Goal: Submit feedback/report problem: Submit feedback/report problem

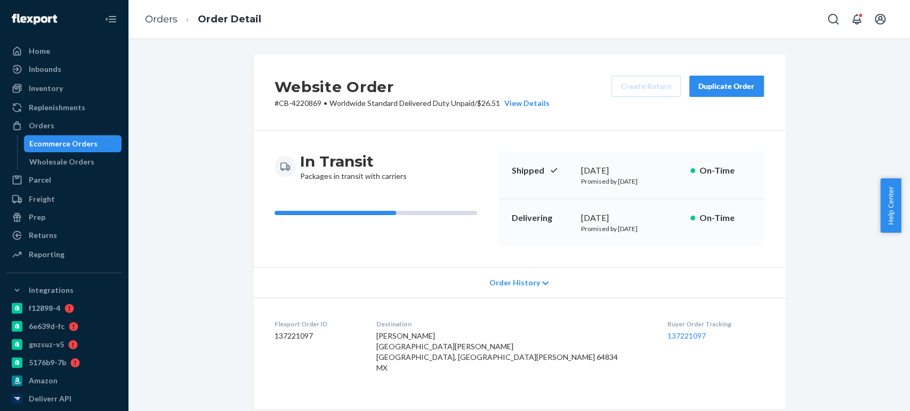
click at [41, 139] on div "Ecommerce Orders" at bounding box center [63, 144] width 68 height 11
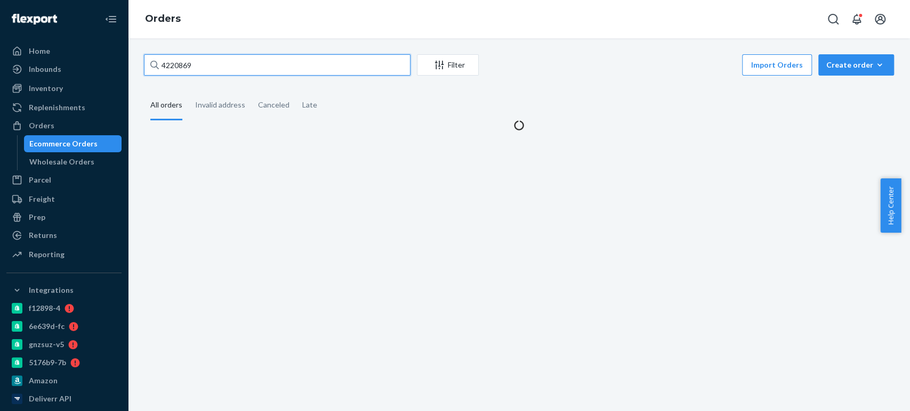
click at [200, 59] on input "4220869" at bounding box center [277, 64] width 266 height 21
paste input "196985"
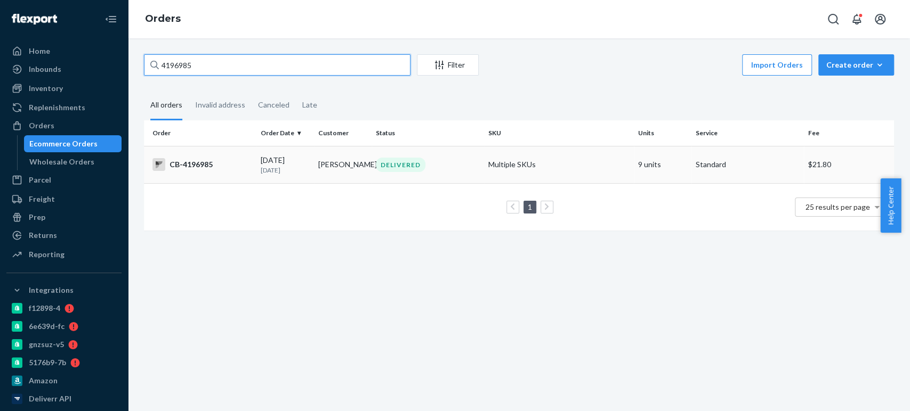
type input "4196985"
click at [263, 161] on div "[DATE] [DATE]" at bounding box center [285, 165] width 49 height 20
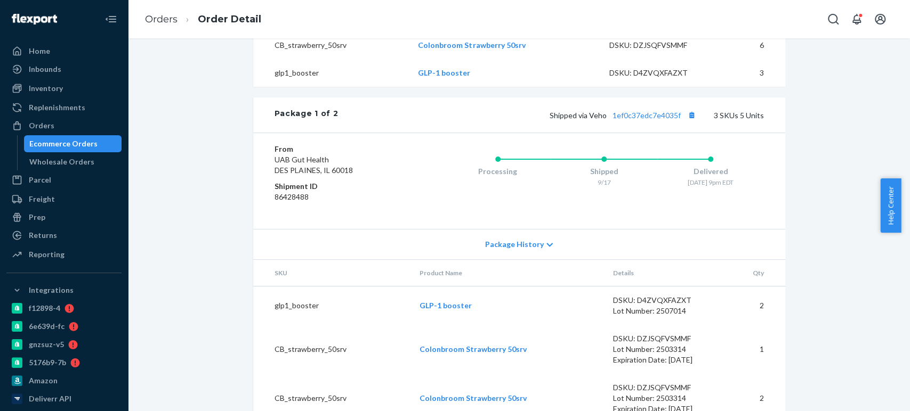
scroll to position [398, 0]
click at [669, 118] on link "1ef0c37edc7e4035f" at bounding box center [646, 113] width 68 height 9
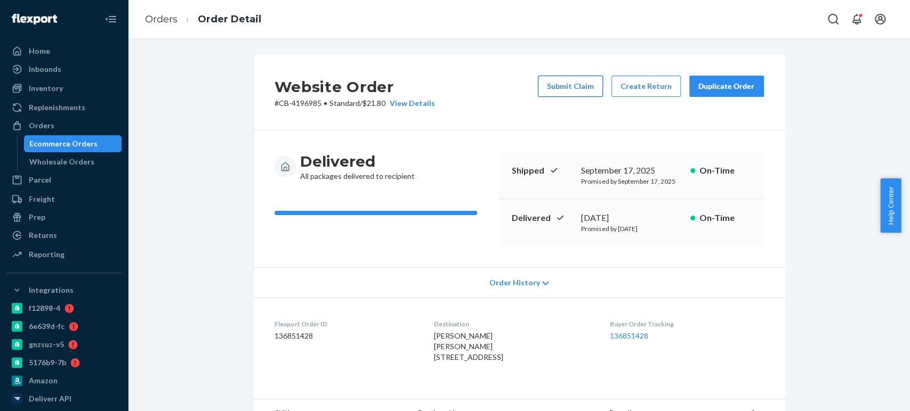
click at [561, 84] on button "Submit Claim" at bounding box center [570, 86] width 65 height 21
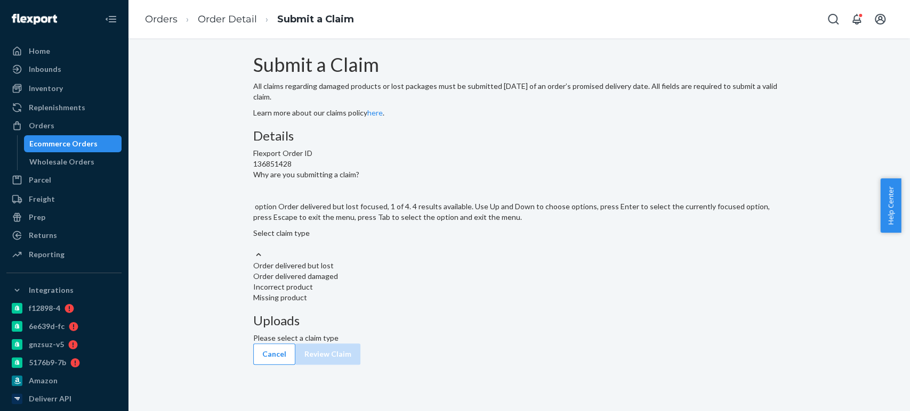
click at [393, 239] on div "Select claim type" at bounding box center [519, 233] width 532 height 11
click at [254, 249] on input "Why are you submitting a claim? option Order delivered but lost focused, 1 of 4…" at bounding box center [253, 244] width 1 height 11
click at [402, 271] on div "Order delivered but lost" at bounding box center [519, 266] width 532 height 11
click at [254, 249] on input "Why are you submitting a claim? option Order delivered but lost focused, 1 of 4…" at bounding box center [253, 244] width 1 height 11
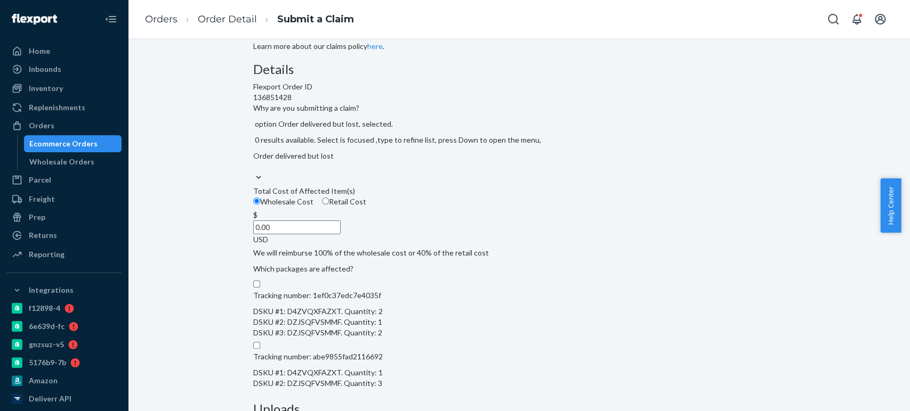
scroll to position [183, 0]
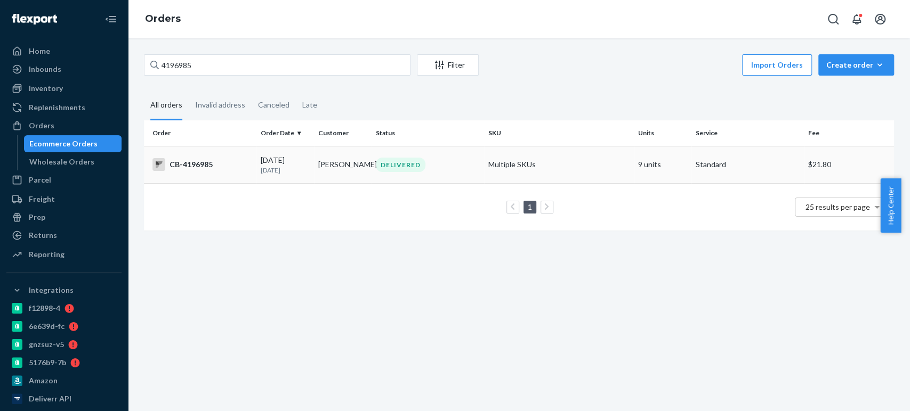
click at [441, 162] on div "DELIVERED" at bounding box center [428, 165] width 108 height 14
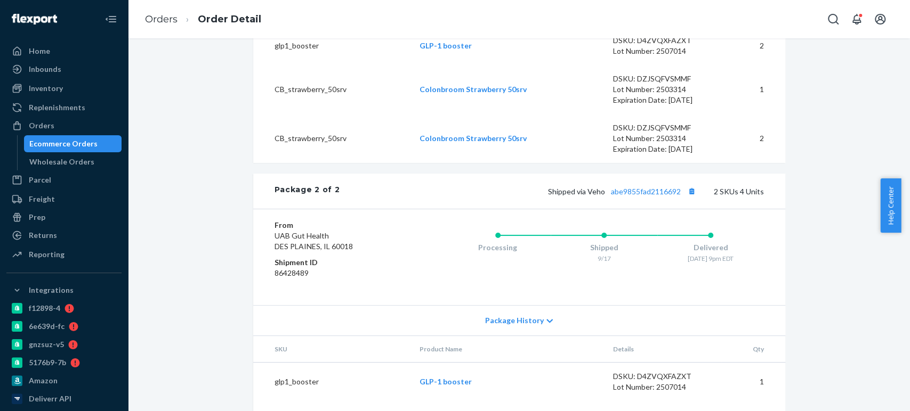
scroll to position [708, 0]
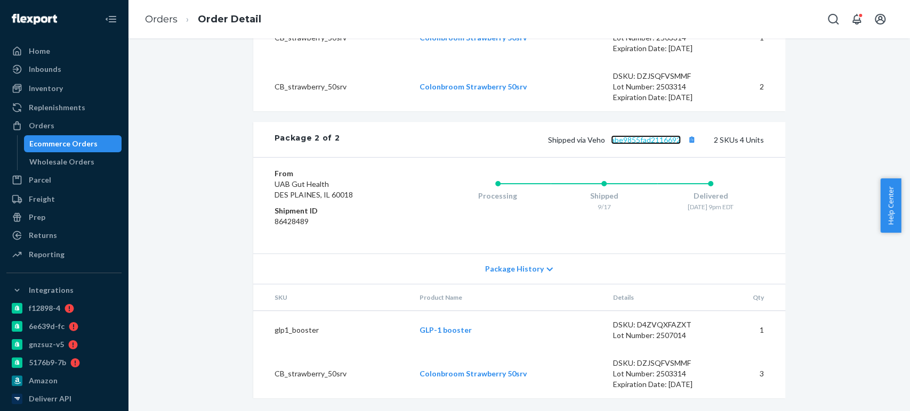
click at [636, 144] on link "abe9855fad2116692" at bounding box center [646, 139] width 70 height 9
click at [719, 257] on div "Package History" at bounding box center [519, 269] width 532 height 30
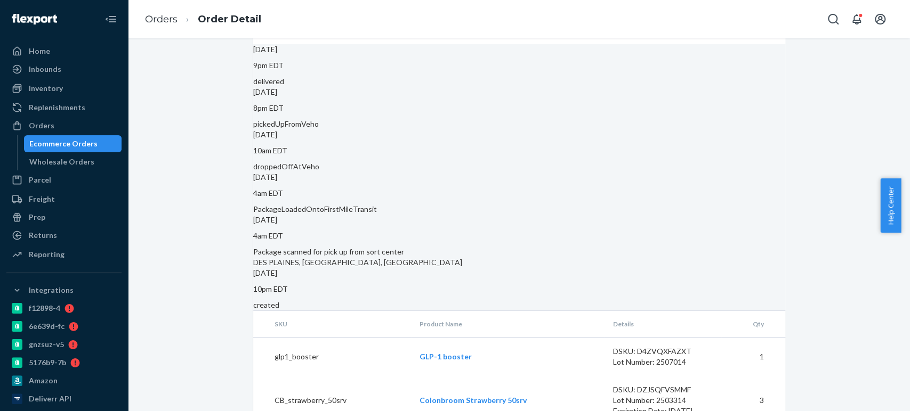
scroll to position [948, 0]
click at [751, 256] on div "[DATE] 4am EDT Package scanned for pick up from sort center DES PLAINES, [GEOGR…" at bounding box center [519, 240] width 532 height 53
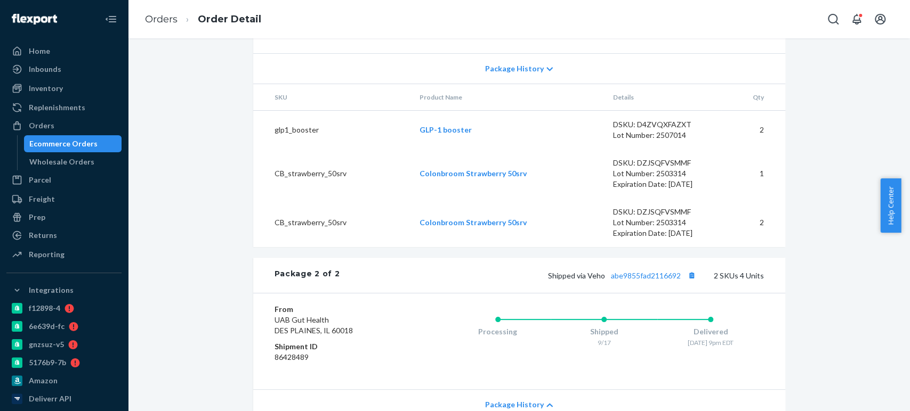
scroll to position [1009, 0]
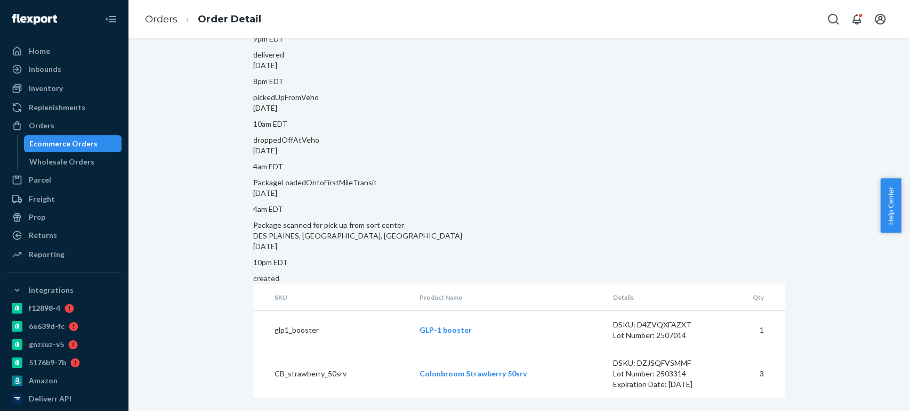
click at [707, 152] on div "[DATE] 4am EDT PackageLoadedOntoFirstMileTransit" at bounding box center [519, 166] width 532 height 43
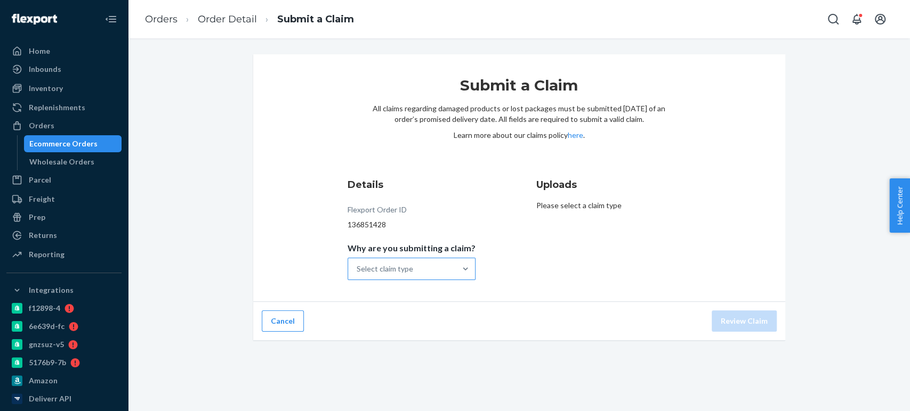
click at [371, 272] on div "Select claim type" at bounding box center [384, 269] width 56 height 11
click at [358, 272] on input "Why are you submitting a claim? Select claim type" at bounding box center [356, 269] width 1 height 11
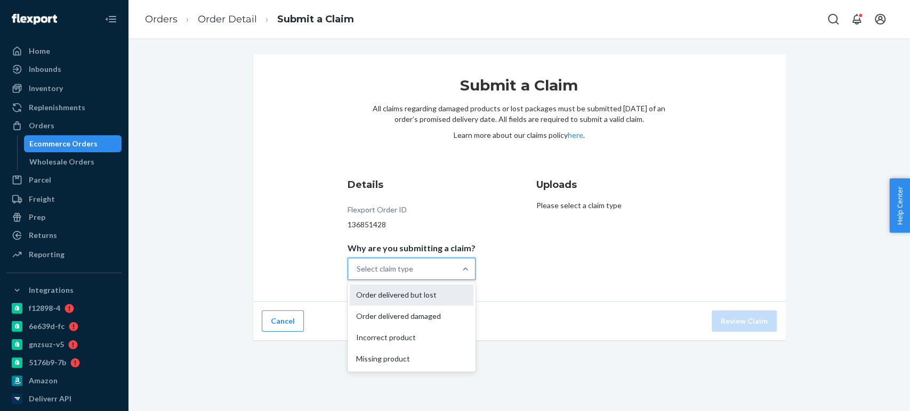
click at [387, 285] on div "Order delivered but lost" at bounding box center [412, 295] width 124 height 21
click at [358, 274] on input "Why are you submitting a claim? option Order delivered but lost focused, 1 of 4…" at bounding box center [356, 269] width 1 height 11
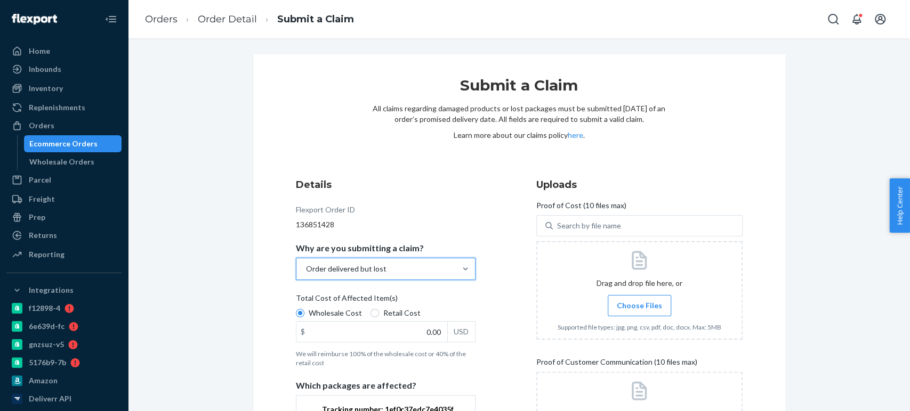
scroll to position [183, 0]
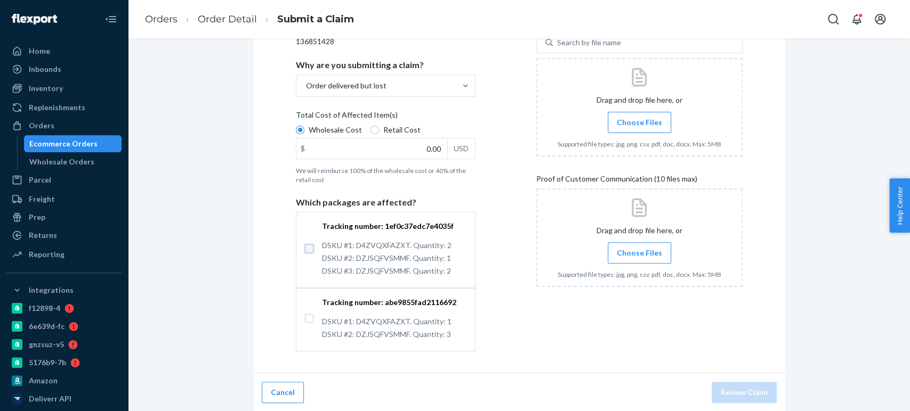
click at [305, 246] on input "Tracking number: 1ef0c37edc7e4035f DSKU #1: D4ZVQXFAZXT. Quantity: 2 DSKU #2: D…" at bounding box center [309, 249] width 9 height 9
checkbox input "true"
click at [305, 319] on input "Tracking number: abe9855fad2116692 DSKU #1: D4ZVQXFAZXT. Quantity: 1 DSKU #2: D…" at bounding box center [309, 318] width 9 height 9
checkbox input "true"
click at [638, 250] on span "Choose Files" at bounding box center [638, 253] width 45 height 11
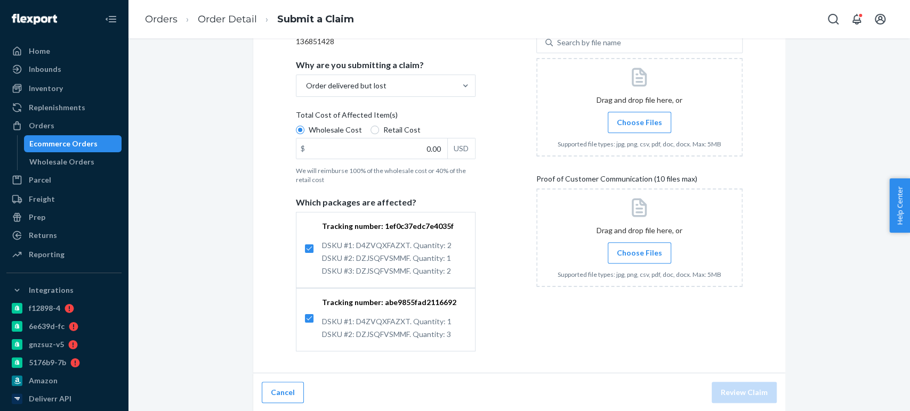
click at [639, 250] on input "Choose Files" at bounding box center [639, 253] width 1 height 12
click at [617, 118] on span "Choose Files" at bounding box center [638, 122] width 45 height 11
click at [639, 118] on input "Choose Files" at bounding box center [639, 123] width 1 height 12
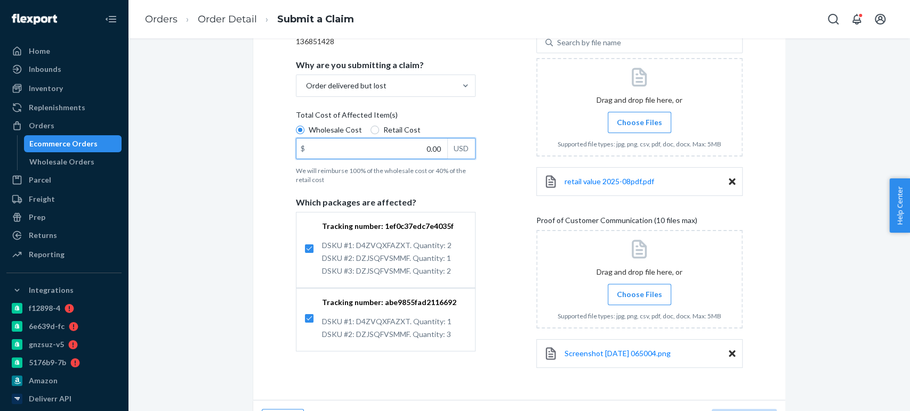
click at [359, 145] on input "0.00" at bounding box center [371, 149] width 151 height 20
paste input "264"
type input "264.00"
click at [493, 206] on div "Details Flexport Order ID 136851428 Why are you submitting a claim? Order deliv…" at bounding box center [399, 186] width 206 height 397
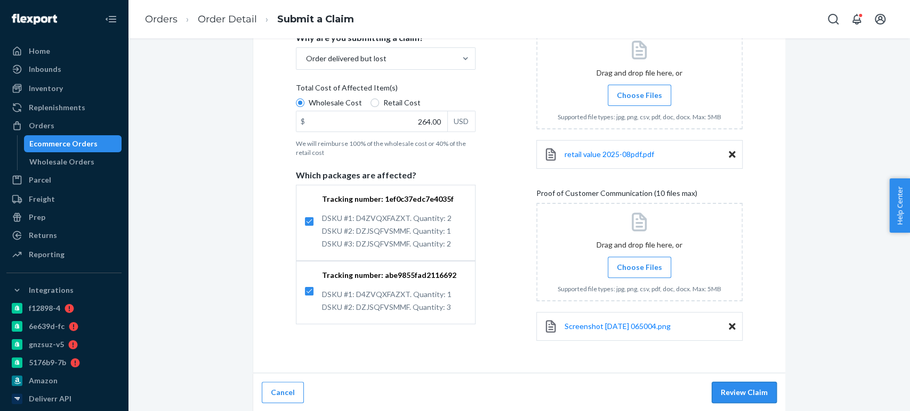
click at [755, 388] on button "Review Claim" at bounding box center [743, 392] width 65 height 21
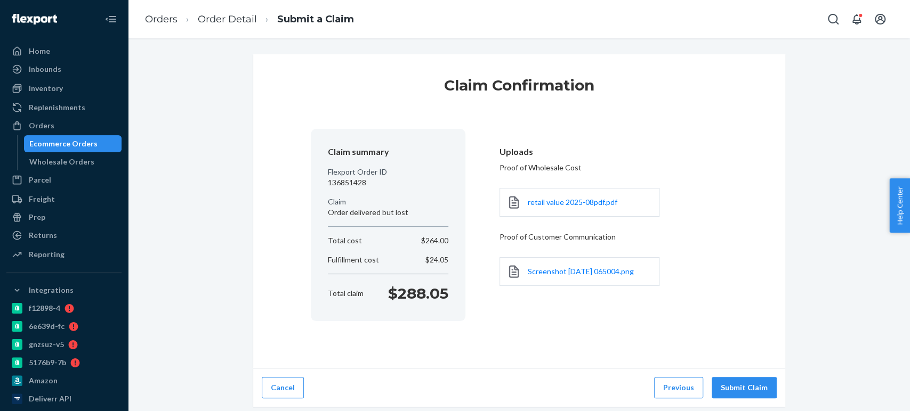
scroll to position [0, 0]
click at [741, 388] on button "Submit Claim" at bounding box center [743, 387] width 65 height 21
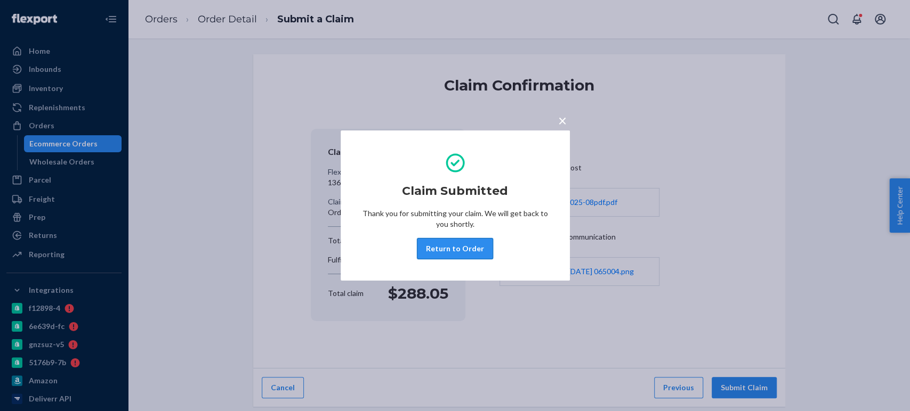
click at [447, 248] on button "Return to Order" at bounding box center [455, 248] width 76 height 21
